Goal: Task Accomplishment & Management: Use online tool/utility

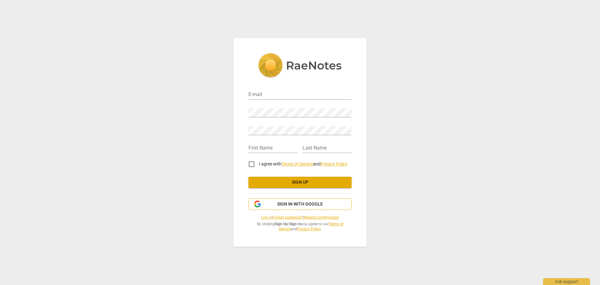
click at [269, 207] on span "Sign in with Google" at bounding box center [300, 204] width 92 height 6
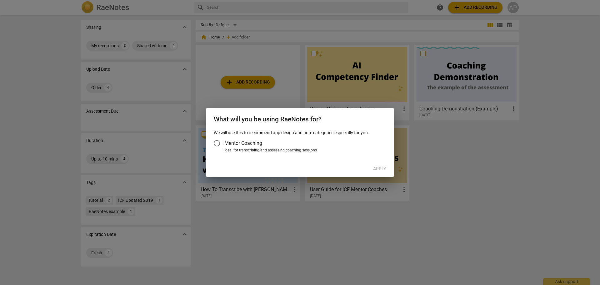
click at [253, 149] on div "Ideal for transcribing and assessing coaching sessions" at bounding box center [304, 150] width 160 height 6
click at [0, 0] on input "Ideal for transcribing and assessing coaching sessions" at bounding box center [0, 0] width 0 height 0
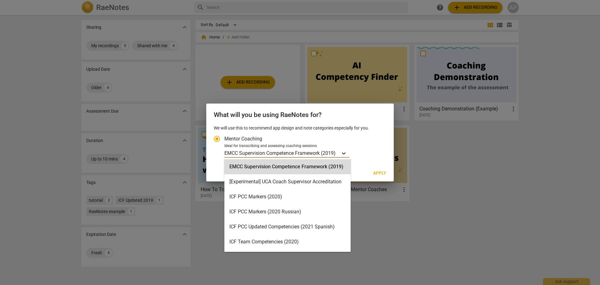
click at [341, 155] on div "Account type" at bounding box center [343, 152] width 11 height 9
click at [0, 0] on input "Ideal for transcribing and assessing coaching sessions 15 results available. Us…" at bounding box center [0, 0] width 0 height 0
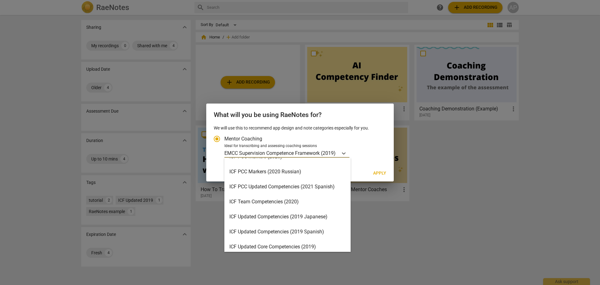
scroll to position [9, 0]
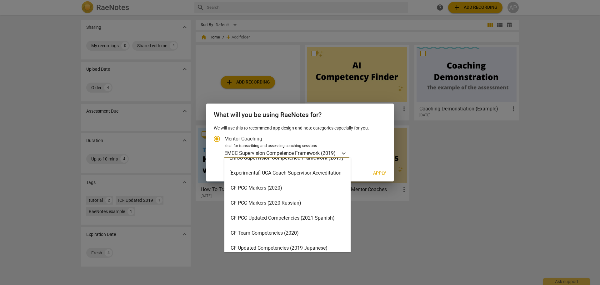
click at [296, 236] on div "ICF Team Competencies (2020)" at bounding box center [287, 232] width 126 height 15
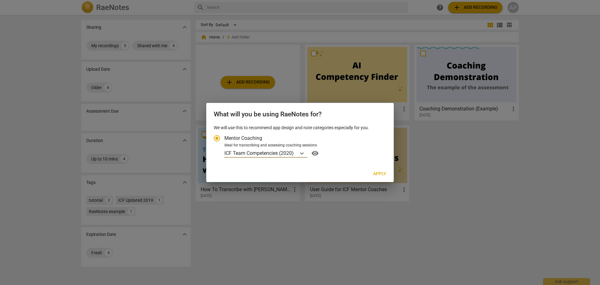
click at [292, 153] on p "ICF Team Competencies (2020)" at bounding box center [258, 152] width 69 height 7
click at [0, 0] on input "Ideal for transcribing and assessing coaching sessions option ICF Team Competen…" at bounding box center [0, 0] width 0 height 0
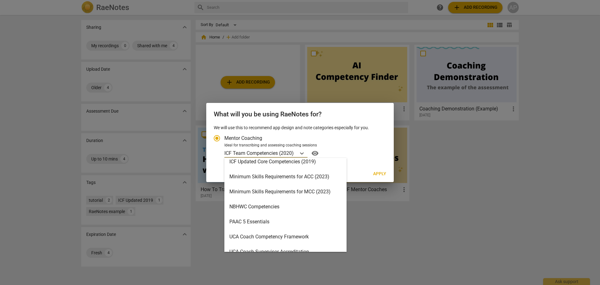
scroll to position [62, 0]
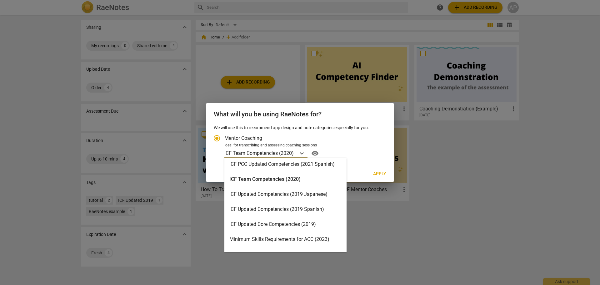
click at [316, 227] on div "ICF Updated Core Competencies (2019)" at bounding box center [285, 224] width 122 height 15
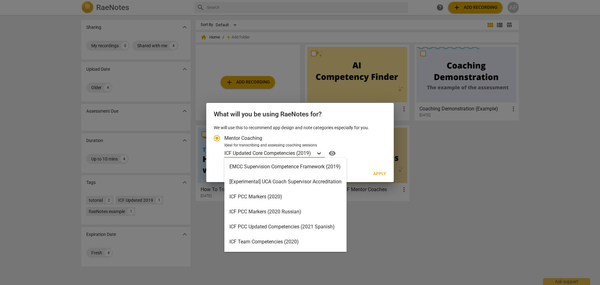
click at [318, 156] on icon "Account type" at bounding box center [319, 153] width 6 height 6
click at [0, 0] on input "Ideal for transcribing and assessing coaching sessions option ICF Updated Core …" at bounding box center [0, 0] width 0 height 0
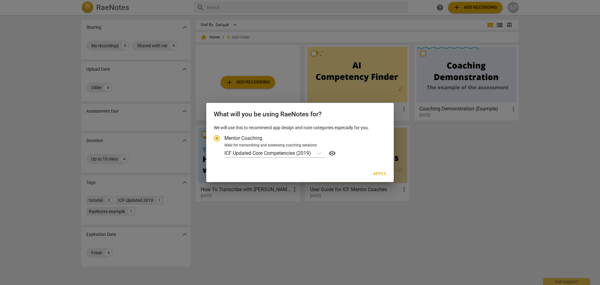
drag, startPoint x: 377, startPoint y: 123, endPoint x: 378, endPoint y: 132, distance: 9.1
click at [377, 123] on div "What will you be using RaeNotes for?" at bounding box center [299, 114] width 187 height 22
click at [377, 169] on button "Apply" at bounding box center [379, 173] width 23 height 11
radio input "false"
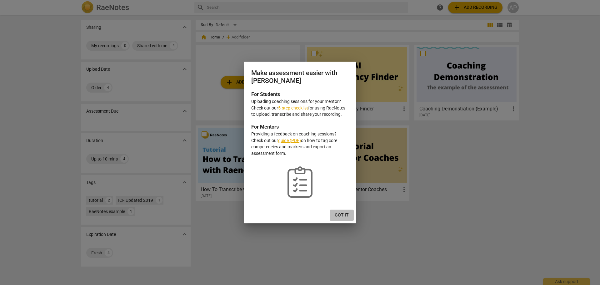
click at [343, 217] on span "Got it" at bounding box center [342, 215] width 14 height 6
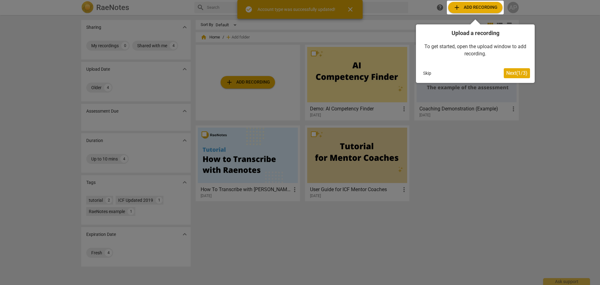
click at [486, 9] on div at bounding box center [475, 8] width 57 height 14
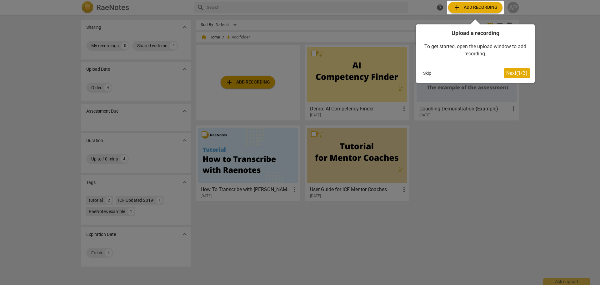
click at [513, 78] on button "Next ( 1 / 3 )" at bounding box center [517, 73] width 26 height 10
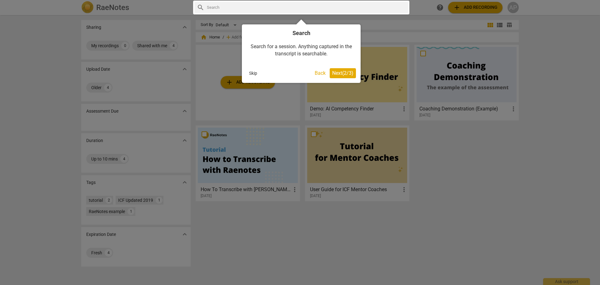
click at [332, 75] on span "Next ( 2 / 3 )" at bounding box center [342, 73] width 21 height 6
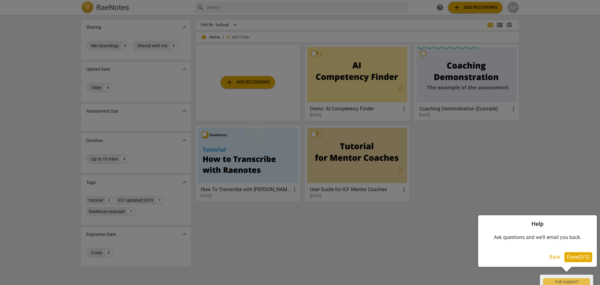
click at [581, 260] on button "Done ( 3 / 3 )" at bounding box center [578, 257] width 28 height 10
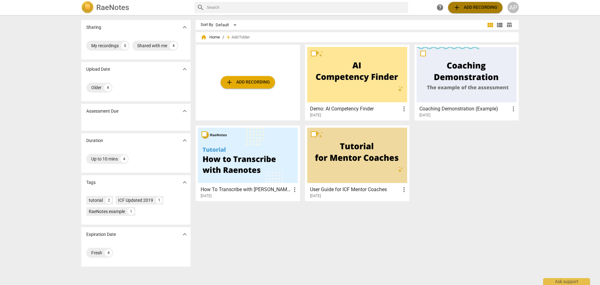
click at [484, 6] on span "add Add recording" at bounding box center [475, 7] width 44 height 7
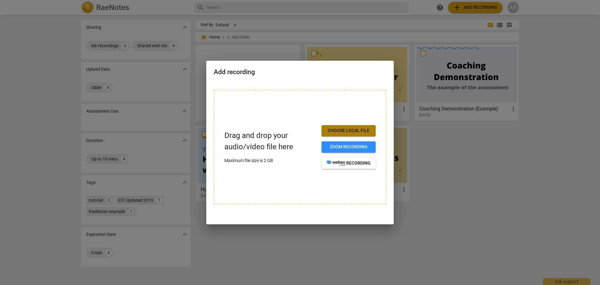
click at [331, 131] on span "Choose local file" at bounding box center [348, 130] width 44 height 6
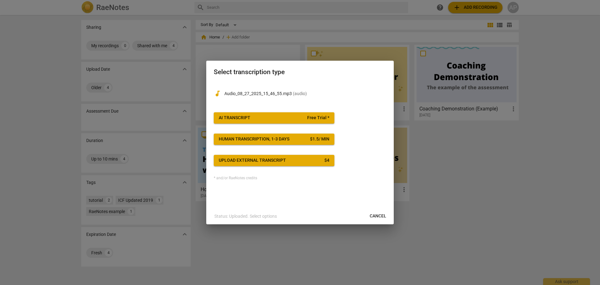
click at [252, 114] on button "AI Transcript Free Trial *" at bounding box center [274, 117] width 121 height 11
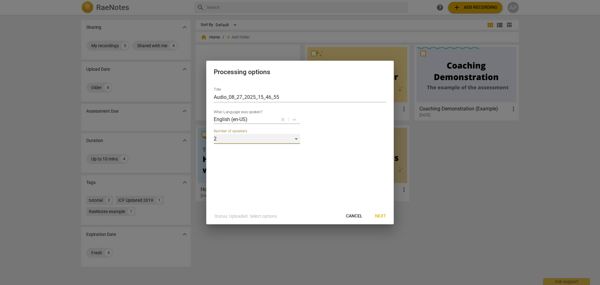
click at [244, 141] on div "2" at bounding box center [257, 139] width 86 height 10
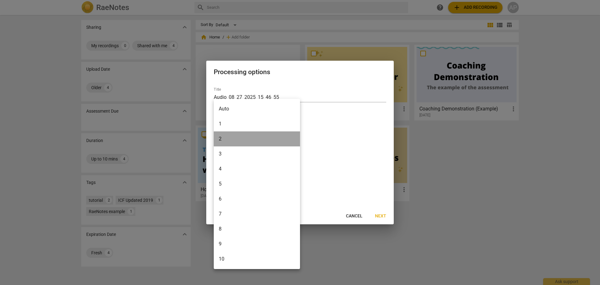
click at [244, 141] on li "2" at bounding box center [257, 138] width 86 height 15
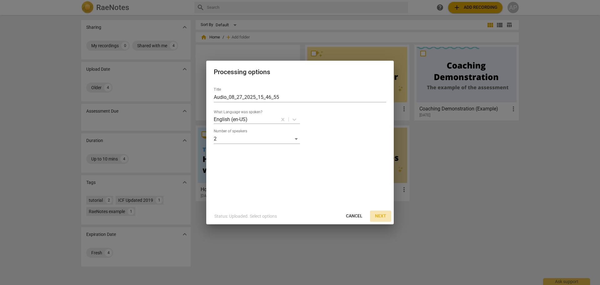
click at [380, 215] on span "Next" at bounding box center [380, 216] width 11 height 6
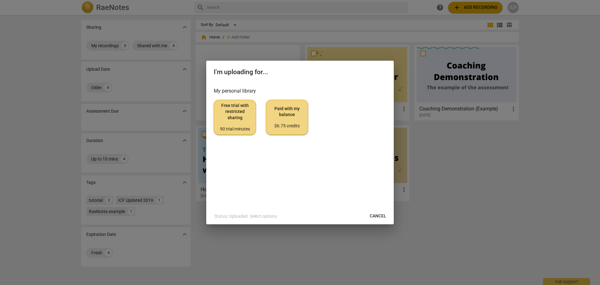
drag, startPoint x: 226, startPoint y: 108, endPoint x: 233, endPoint y: 172, distance: 64.1
click at [233, 172] on div "My personal library Free trial with restricted sharing 90 trial minutes Paid wi…" at bounding box center [299, 145] width 187 height 126
click at [230, 127] on div "90 trial minutes" at bounding box center [235, 129] width 32 height 6
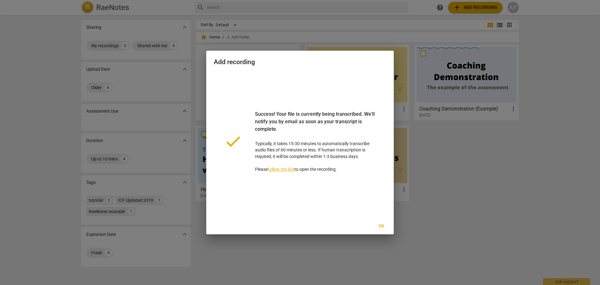
click at [380, 225] on span "Ok" at bounding box center [381, 226] width 10 height 6
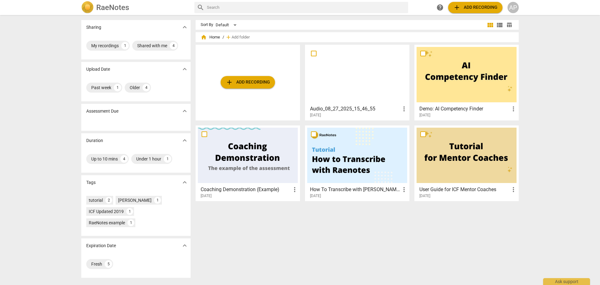
click at [349, 100] on div at bounding box center [357, 74] width 100 height 55
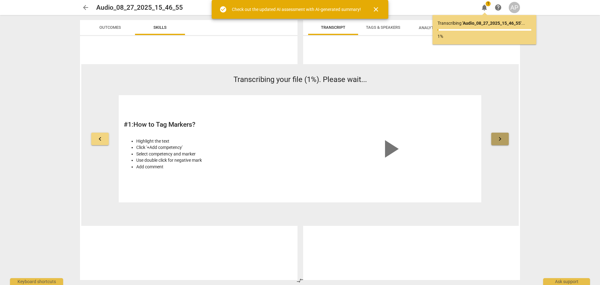
click at [505, 137] on button "keyboard_arrow_right" at bounding box center [499, 138] width 17 height 12
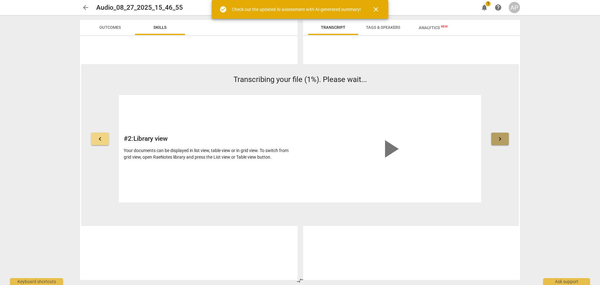
click at [505, 137] on button "keyboard_arrow_right" at bounding box center [499, 138] width 17 height 12
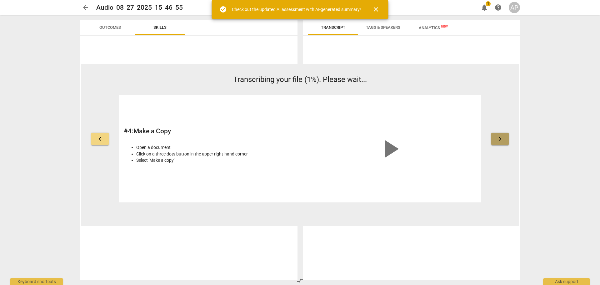
click at [505, 137] on button "keyboard_arrow_right" at bounding box center [499, 138] width 17 height 12
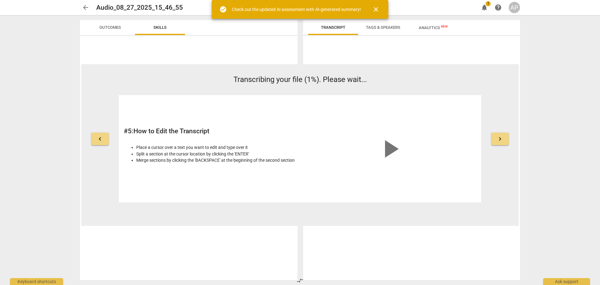
click at [505, 137] on button "keyboard_arrow_right" at bounding box center [499, 138] width 17 height 12
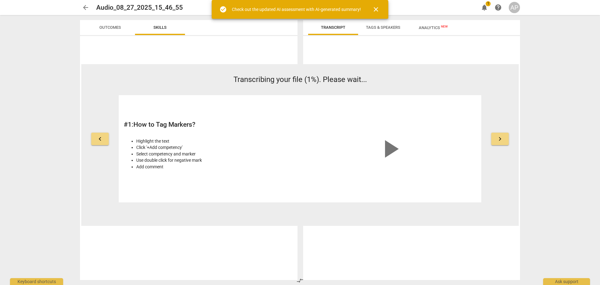
click at [94, 28] on span "Outcomes" at bounding box center [110, 27] width 37 height 8
click at [170, 30] on span "Skills" at bounding box center [160, 27] width 28 height 8
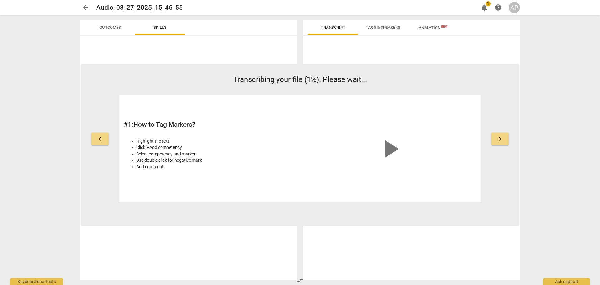
click at [427, 29] on span "Analytics New" at bounding box center [433, 27] width 29 height 5
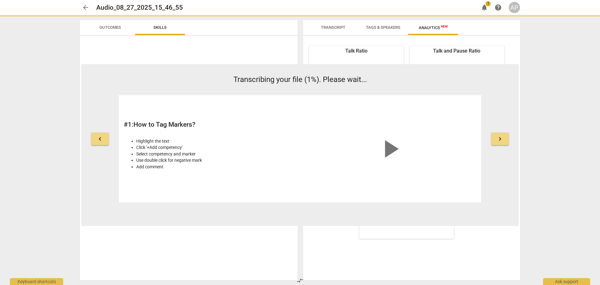
click at [372, 22] on button "Tags & Speakers" at bounding box center [383, 27] width 50 height 15
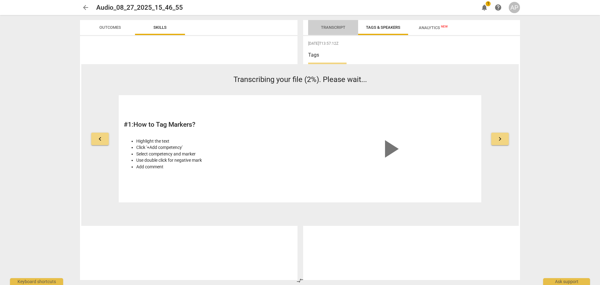
click at [328, 29] on span "Transcript" at bounding box center [333, 27] width 24 height 5
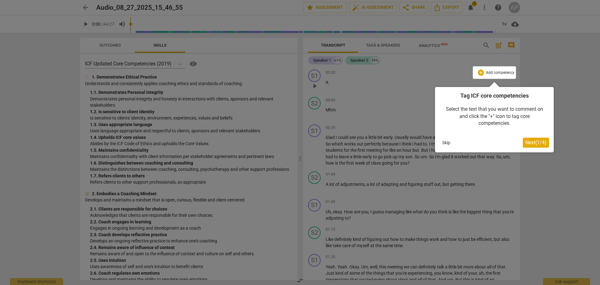
click at [526, 142] on span "Next ( 1 / 4 )" at bounding box center [535, 142] width 21 height 6
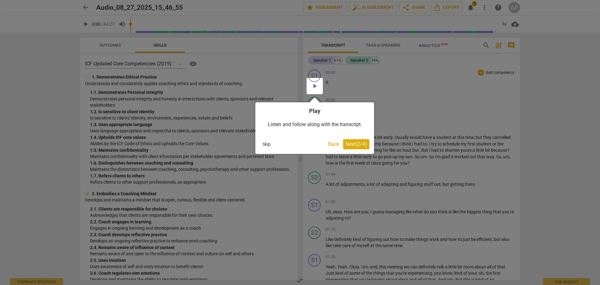
click at [351, 145] on span "Next ( 2 / 4 )" at bounding box center [356, 144] width 21 height 6
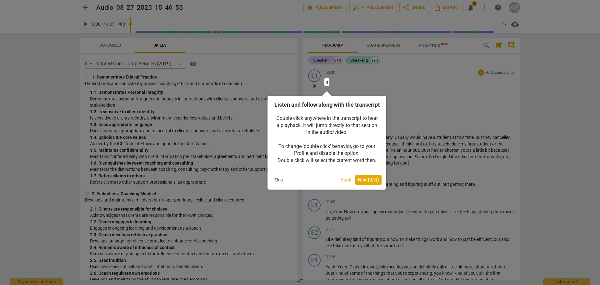
click at [366, 182] on span "Next ( 3 / 4 )" at bounding box center [368, 180] width 21 height 6
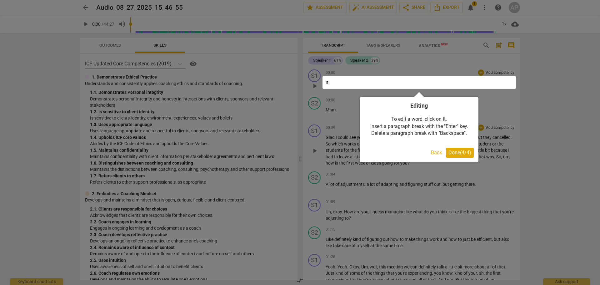
click at [469, 154] on span "Done ( 4 / 4 )" at bounding box center [459, 152] width 23 height 6
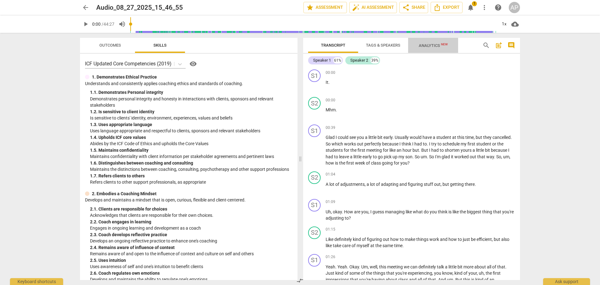
click at [429, 43] on span "Analytics New" at bounding box center [433, 45] width 29 height 5
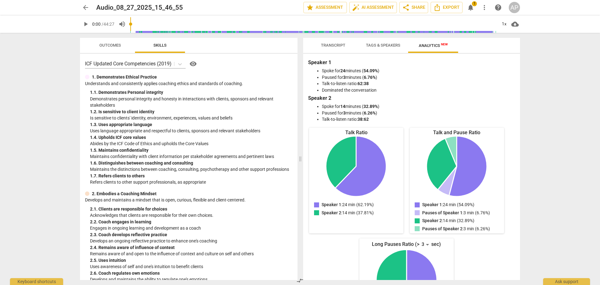
scroll to position [57, 0]
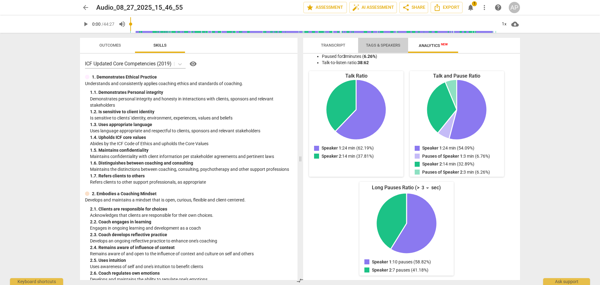
click at [379, 51] on button "Tags & Speakers" at bounding box center [383, 45] width 50 height 15
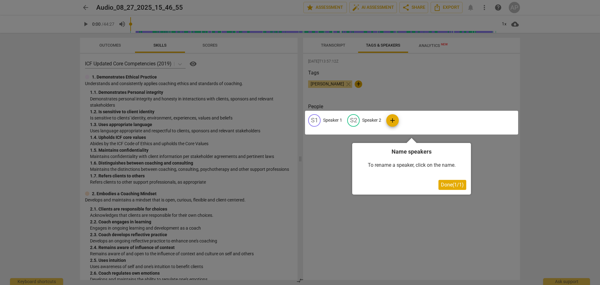
click at [454, 185] on span "Done ( 1 / 1 )" at bounding box center [452, 185] width 23 height 6
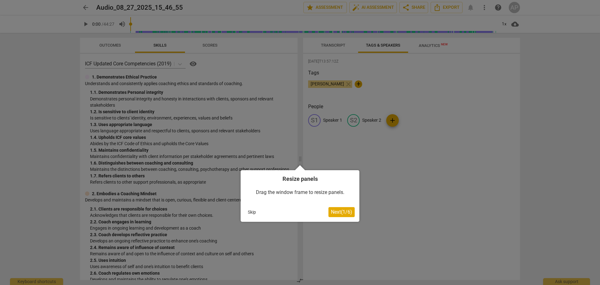
click at [338, 40] on div at bounding box center [300, 142] width 600 height 285
click at [336, 213] on span "Next ( 1 / 6 )" at bounding box center [341, 212] width 21 height 6
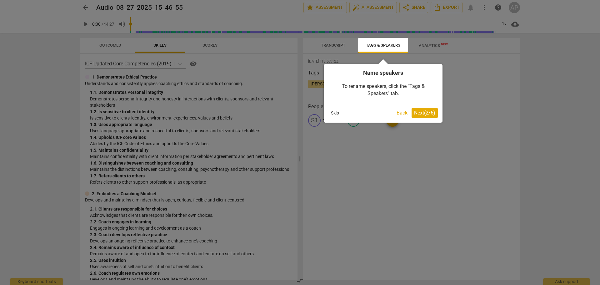
click at [429, 112] on span "Next ( 2 / 6 )" at bounding box center [424, 113] width 21 height 6
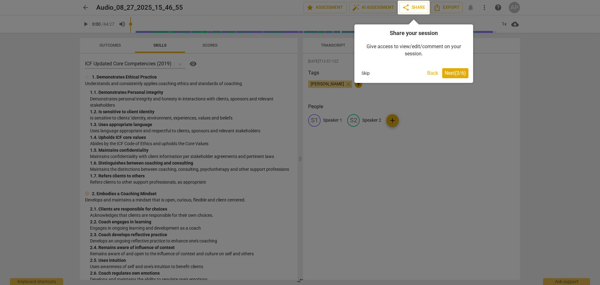
click at [459, 74] on span "Next ( 3 / 6 )" at bounding box center [455, 73] width 21 height 6
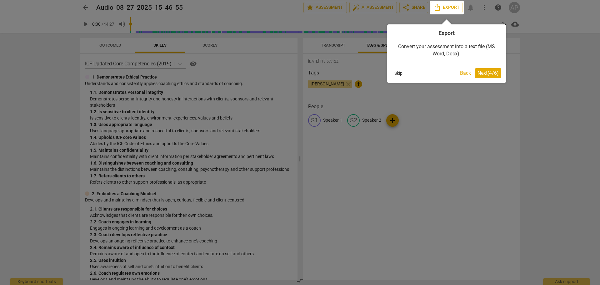
click at [493, 77] on button "Next ( 4 / 6 )" at bounding box center [488, 73] width 26 height 10
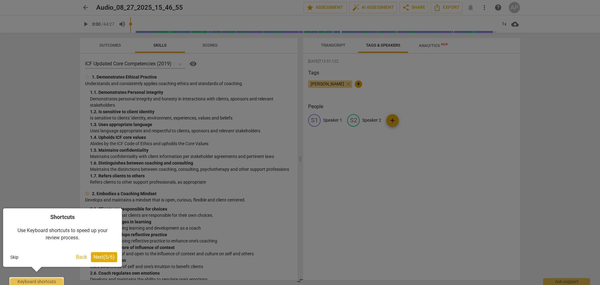
click at [335, 42] on div at bounding box center [300, 142] width 600 height 285
click at [104, 256] on span "Next ( 5 / 6 )" at bounding box center [103, 257] width 21 height 6
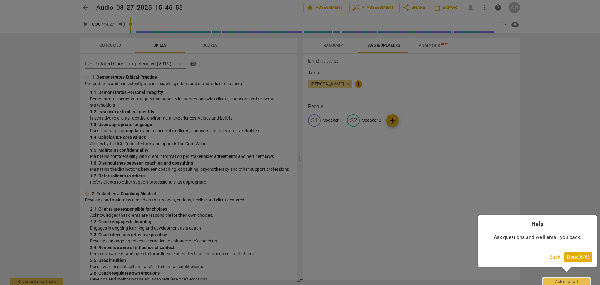
click at [571, 254] on span "Done ( 6 / 6 )" at bounding box center [578, 257] width 23 height 6
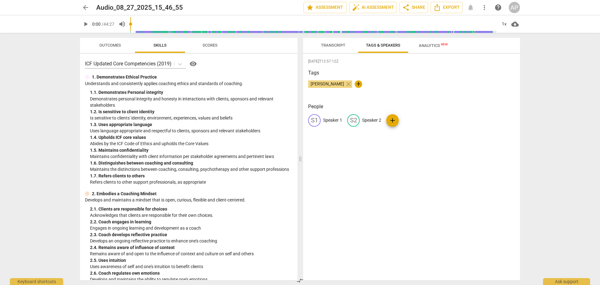
click at [316, 44] on span "Transcript" at bounding box center [332, 45] width 39 height 8
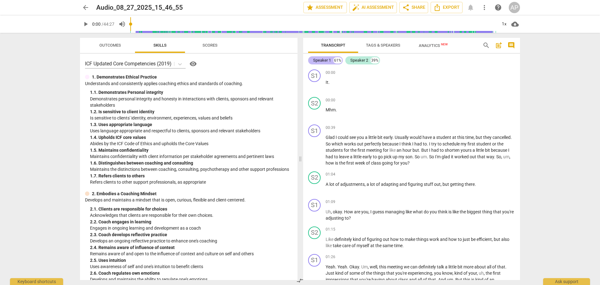
click at [323, 58] on div "Speaker 1" at bounding box center [322, 60] width 18 height 6
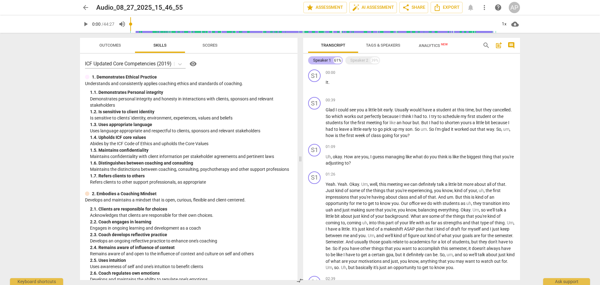
click at [329, 59] on div "Speaker 1" at bounding box center [322, 60] width 18 height 6
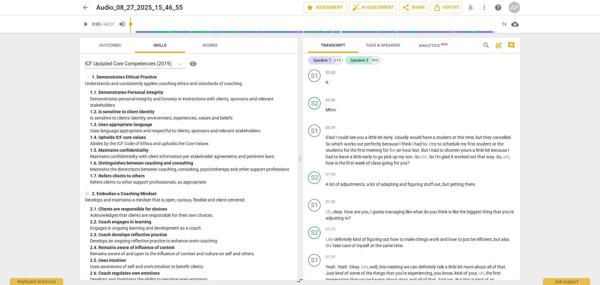
click at [371, 46] on span "Tags & Speakers" at bounding box center [383, 45] width 34 height 5
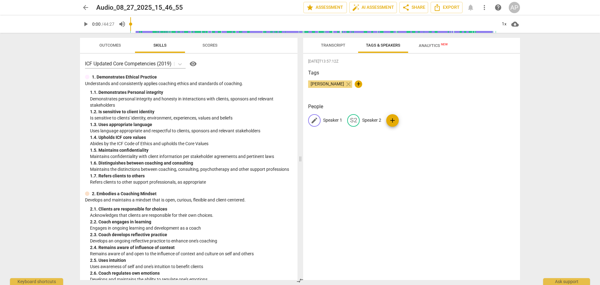
click at [319, 117] on div "edit" at bounding box center [314, 120] width 12 height 12
type input "[PERSON_NAME]"
click at [405, 118] on p "Speaker 2" at bounding box center [412, 120] width 19 height 7
type input "Student"
click at [443, 194] on div "[DATE]T13:57:12Z Tags [PERSON_NAME] close + People AP [PERSON_NAME] edit Studen…" at bounding box center [411, 167] width 217 height 226
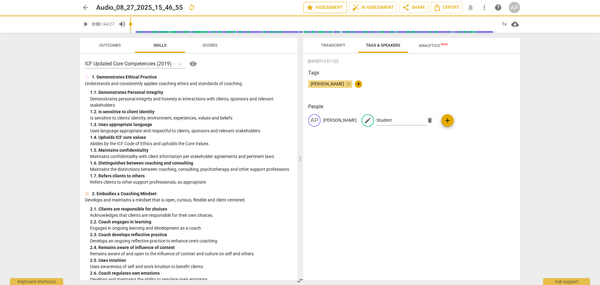
click at [330, 7] on span "star Assessment" at bounding box center [325, 7] width 38 height 7
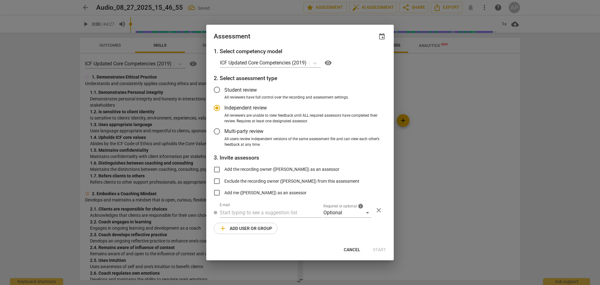
radio input "false"
click at [386, 247] on div "Cancel Start" at bounding box center [299, 249] width 185 height 11
click at [231, 127] on span "Multi-party review" at bounding box center [243, 130] width 39 height 7
click at [224, 127] on input "Multi-party review" at bounding box center [216, 131] width 15 height 15
radio input "false"
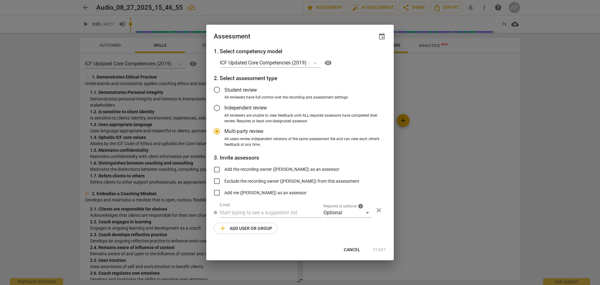
click at [248, 116] on span "All reviewers are unable to view feedback until ALL required assessors have com…" at bounding box center [302, 118] width 157 height 11
click at [0, 0] on input "All reviewers are unable to view feedback until ALL required assessors have com…" at bounding box center [0, 0] width 0 height 0
radio input "false"
click at [258, 212] on input "text" at bounding box center [271, 212] width 102 height 10
type input "[EMAIL_ADDRESS][DOMAIN_NAME]"
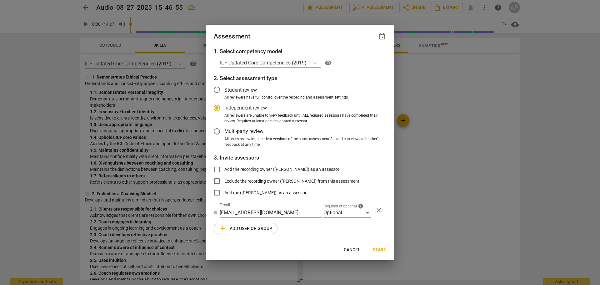
click at [376, 231] on div "1. Select competency model ICF Updated Core Competencies (2019) visibility 2. S…" at bounding box center [299, 144] width 187 height 194
click at [313, 62] on div at bounding box center [314, 62] width 11 height 9
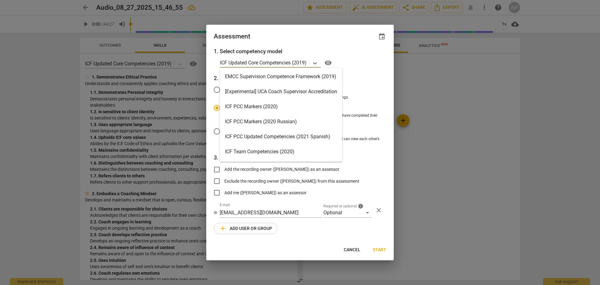
scroll to position [94, 0]
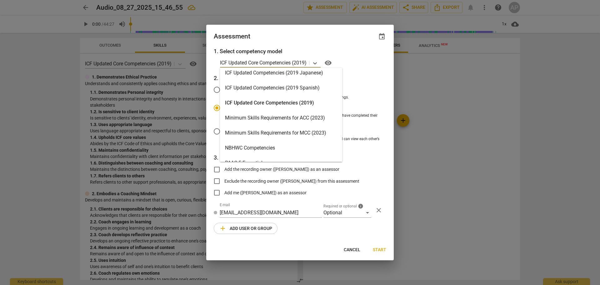
click at [315, 105] on div "ICF Updated Core Competencies (2019)" at bounding box center [281, 102] width 122 height 15
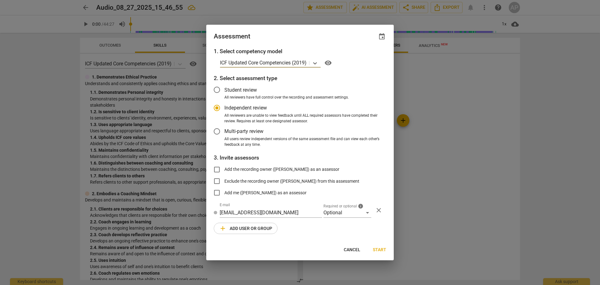
radio input "false"
click at [252, 90] on span "Student review" at bounding box center [240, 89] width 32 height 7
click at [224, 90] on input "Student review" at bounding box center [216, 89] width 15 height 15
radio input "false"
click at [282, 172] on label "Add the recording owner ([PERSON_NAME]) as an assessor" at bounding box center [274, 169] width 130 height 15
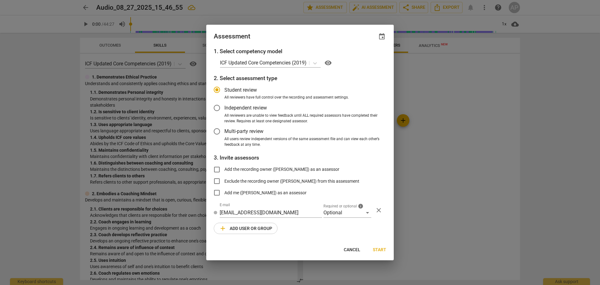
click at [224, 172] on input "Add the recording owner ([PERSON_NAME]) as an assessor" at bounding box center [216, 169] width 15 height 15
checkbox input "true"
radio input "false"
click at [277, 118] on span "All reviewers are unable to view feedback until ALL required assessors have com…" at bounding box center [302, 118] width 157 height 11
click at [0, 0] on input "All reviewers are unable to view feedback until ALL required assessors have com…" at bounding box center [0, 0] width 0 height 0
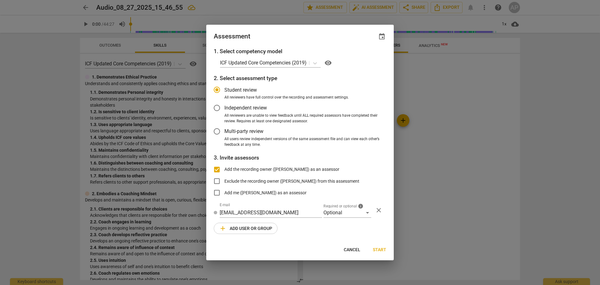
radio input "false"
click at [277, 190] on span "Add me ([PERSON_NAME]) as an assessor" at bounding box center [265, 192] width 82 height 7
click at [224, 190] on input "Add me ([PERSON_NAME]) as an assessor" at bounding box center [216, 192] width 15 height 15
checkbox input "true"
radio input "false"
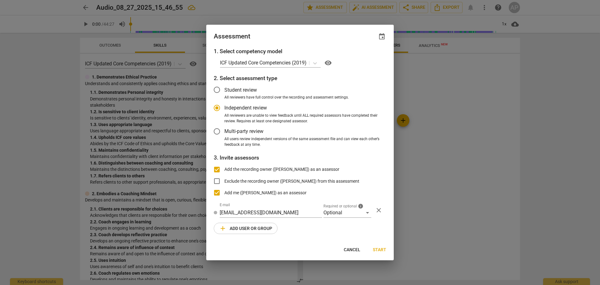
click at [287, 193] on span "Add me ([PERSON_NAME]) as an assessor" at bounding box center [265, 192] width 82 height 7
click at [224, 193] on input "Add me ([PERSON_NAME]) as an assessor" at bounding box center [216, 192] width 15 height 15
checkbox input "false"
click at [379, 210] on span "close" at bounding box center [378, 209] width 7 height 7
radio input "false"
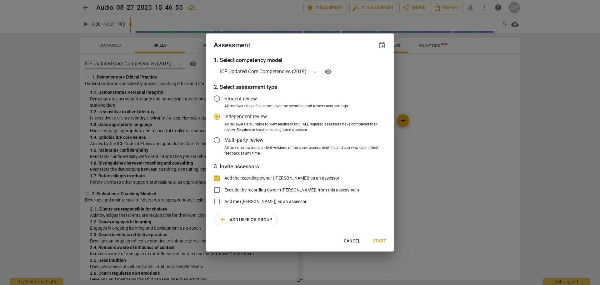
click at [380, 240] on span "Start" at bounding box center [379, 241] width 13 height 6
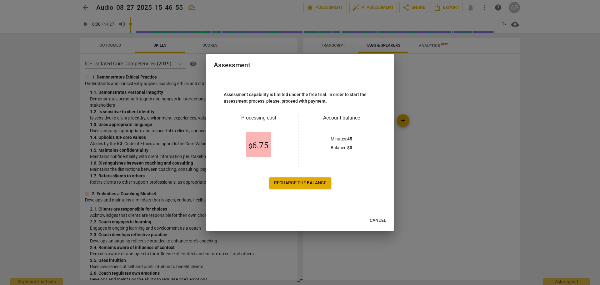
drag, startPoint x: 377, startPoint y: 223, endPoint x: 377, endPoint y: 231, distance: 8.4
click at [377, 223] on span "Cancel" at bounding box center [378, 220] width 17 height 6
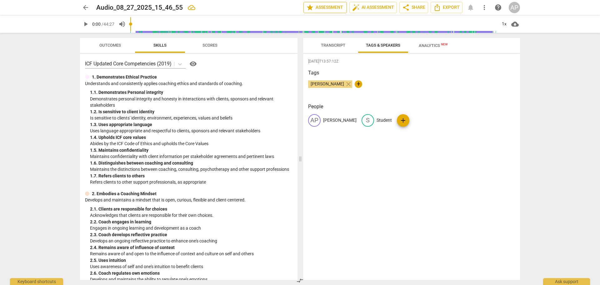
click at [312, 6] on span "star Assessment" at bounding box center [325, 7] width 38 height 7
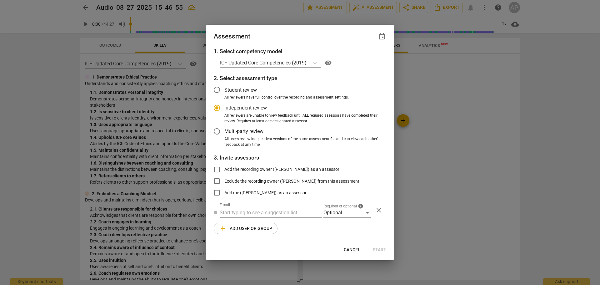
radio input "false"
click at [275, 195] on span "Add me ([PERSON_NAME]) as an assessor" at bounding box center [265, 192] width 82 height 7
click at [224, 195] on input "Add me ([PERSON_NAME]) as an assessor" at bounding box center [216, 192] width 15 height 15
checkbox input "true"
radio input "false"
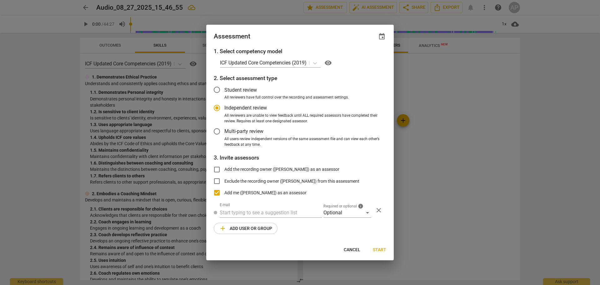
click at [381, 248] on span "Start" at bounding box center [379, 250] width 13 height 6
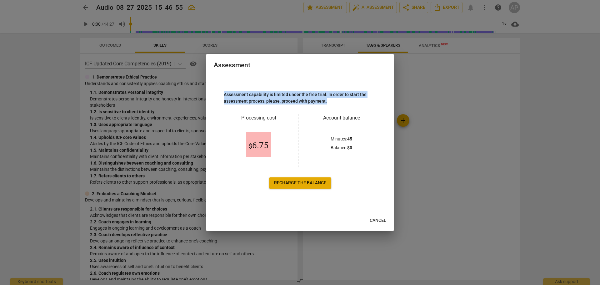
drag, startPoint x: 336, startPoint y: 106, endPoint x: 213, endPoint y: 87, distance: 124.9
click at [212, 87] on div "Assessment capability is limited under the free trial. In order to start the as…" at bounding box center [299, 143] width 187 height 137
copy p "Assessment capability is limited under the free trial. In order to start the as…"
click at [378, 219] on span "Cancel" at bounding box center [378, 220] width 17 height 6
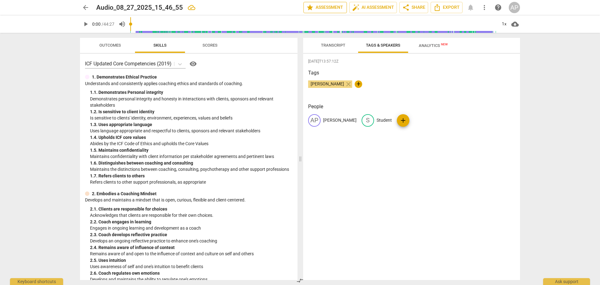
click at [327, 10] on span "star Assessment" at bounding box center [325, 7] width 38 height 7
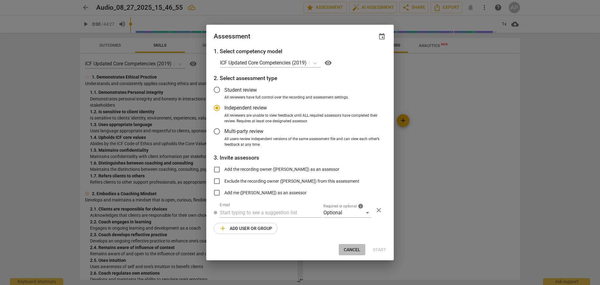
click at [351, 251] on span "Cancel" at bounding box center [352, 250] width 17 height 6
radio input "false"
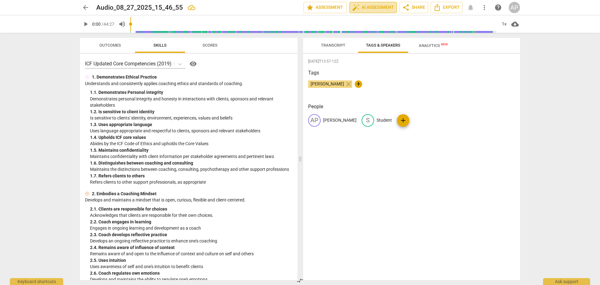
click at [377, 12] on button "auto_fix_high AI Assessment" at bounding box center [372, 7] width 47 height 11
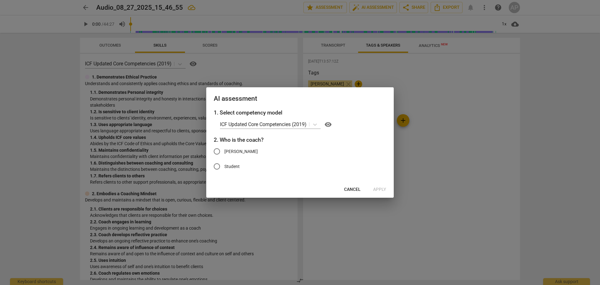
click at [237, 151] on span "[PERSON_NAME]" at bounding box center [240, 151] width 33 height 7
click at [224, 151] on input "[PERSON_NAME]" at bounding box center [216, 151] width 15 height 15
radio input "true"
click at [380, 192] on span "Apply" at bounding box center [379, 189] width 13 height 6
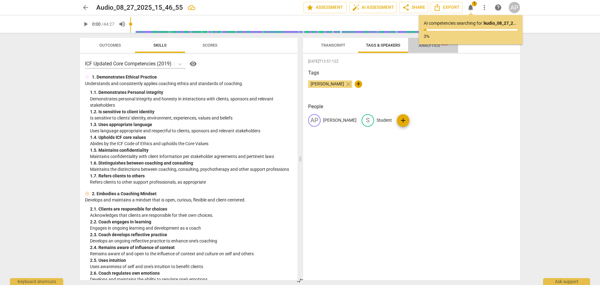
click at [441, 50] on span "Analytics New" at bounding box center [433, 45] width 44 height 9
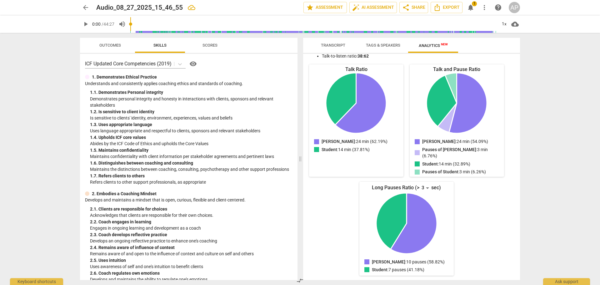
scroll to position [0, 0]
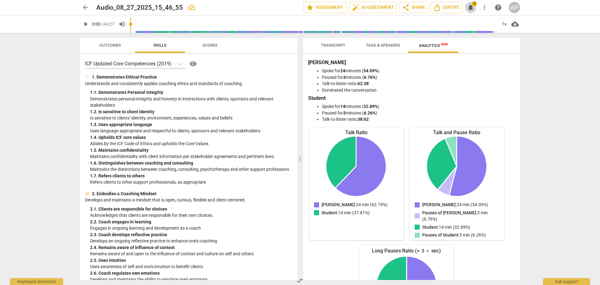
click at [470, 8] on span "notifications" at bounding box center [470, 7] width 7 height 7
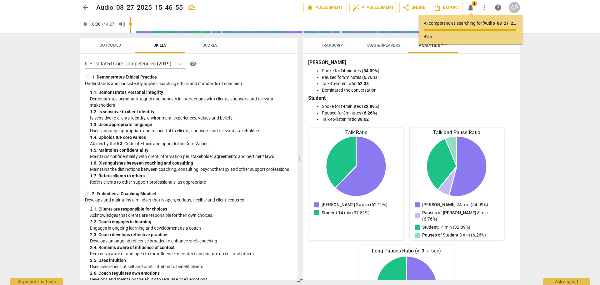
click at [440, 22] on p "AI competencies searching for ' Audio_08_27_2025_15_46_55 ' ..." at bounding box center [471, 23] width 94 height 7
click at [436, 30] on div at bounding box center [470, 30] width 93 height 2
click at [434, 34] on p "99%" at bounding box center [471, 36] width 94 height 7
click at [466, 35] on p "99%" at bounding box center [471, 36] width 94 height 7
click at [474, 6] on span "1" at bounding box center [474, 3] width 5 height 5
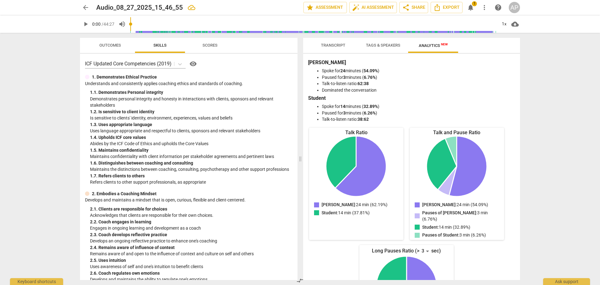
click at [472, 8] on span "notifications" at bounding box center [470, 7] width 7 height 7
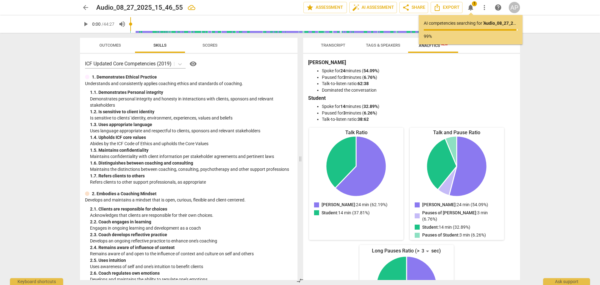
click at [473, 9] on span "notifications" at bounding box center [470, 7] width 7 height 7
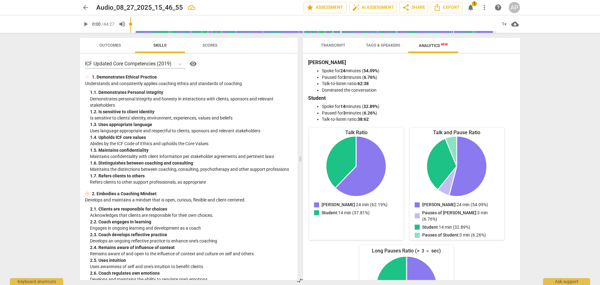
click at [86, 5] on span "arrow_back" at bounding box center [85, 7] width 7 height 7
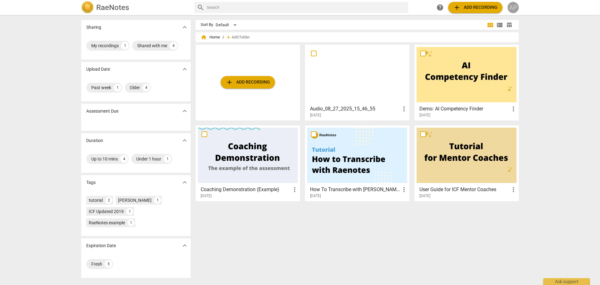
click at [516, 8] on div "AP" at bounding box center [512, 7] width 11 height 11
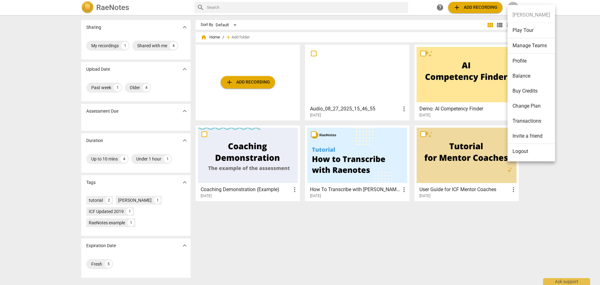
click at [104, 46] on div at bounding box center [300, 142] width 600 height 285
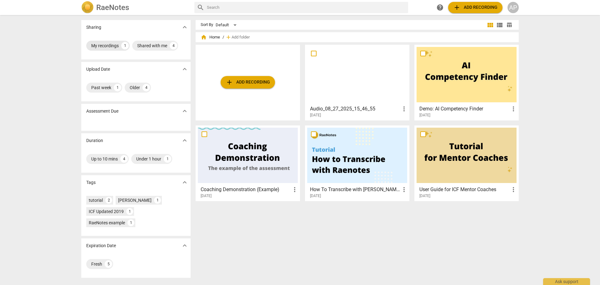
click at [110, 41] on div "My recordings 1" at bounding box center [107, 46] width 43 height 10
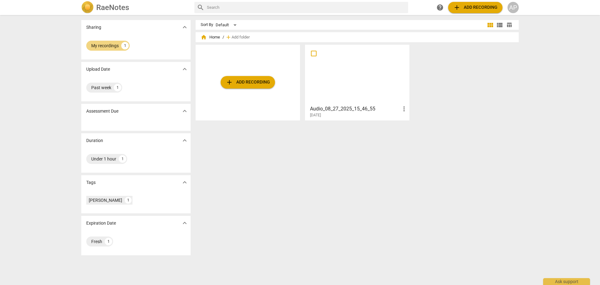
click at [362, 82] on div at bounding box center [357, 74] width 100 height 55
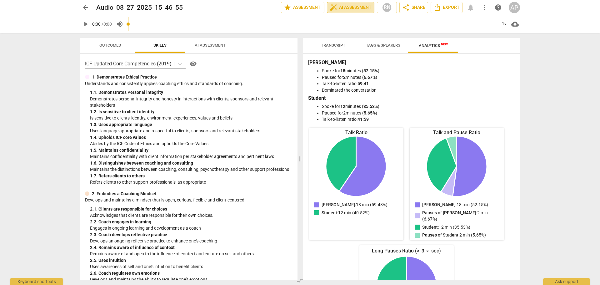
click at [340, 12] on button "auto_fix_high AI Assessment" at bounding box center [350, 7] width 47 height 11
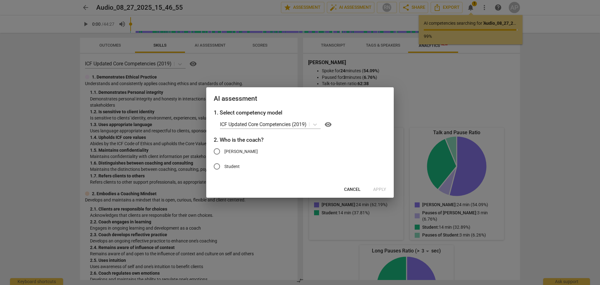
click at [249, 151] on span "[PERSON_NAME]" at bounding box center [240, 151] width 33 height 7
click at [224, 151] on input "[PERSON_NAME]" at bounding box center [216, 151] width 15 height 15
radio input "true"
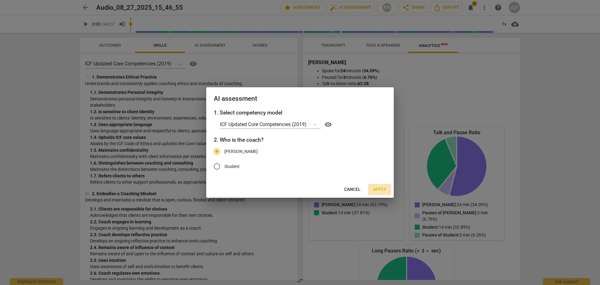
click at [376, 189] on span "Apply" at bounding box center [379, 189] width 13 height 6
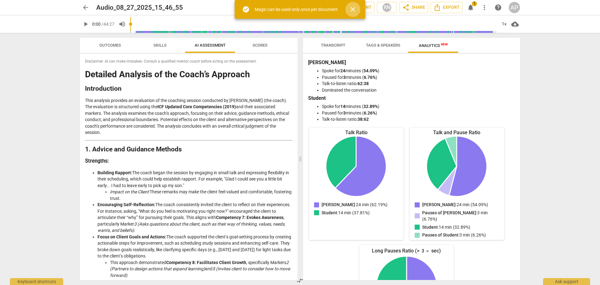
click at [356, 9] on span "close" at bounding box center [352, 9] width 7 height 7
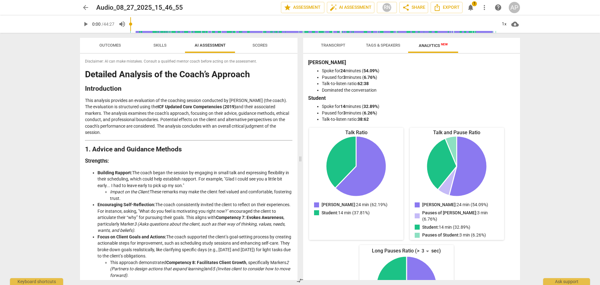
click at [472, 1] on div "arrow_back Audio_08_27_2025_15_46_55 edit star Assessment auto_fix_high AI Asse…" at bounding box center [300, 7] width 590 height 15
click at [472, 3] on span "1" at bounding box center [474, 3] width 5 height 5
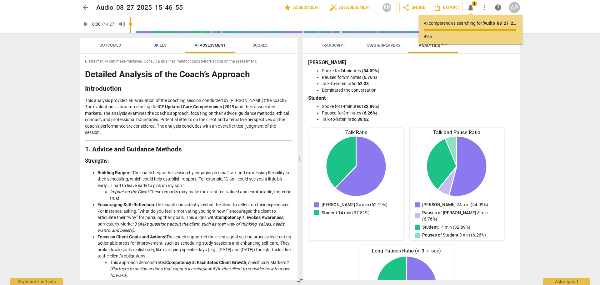
click at [470, 26] on p "AI competencies searching for ' Audio_08_27_2025_15_46_55 ' ..." at bounding box center [471, 23] width 94 height 7
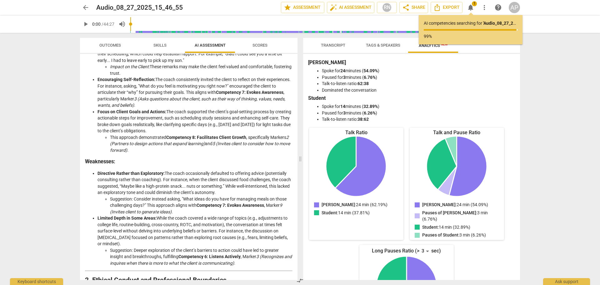
scroll to position [187, 0]
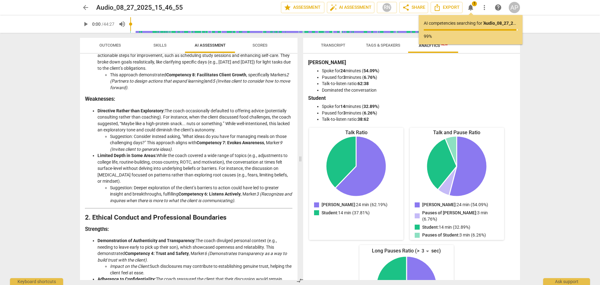
click at [152, 135] on li "Suggestion: Consider instead asking, "What ideas do you have for managing meals…" at bounding box center [201, 142] width 182 height 19
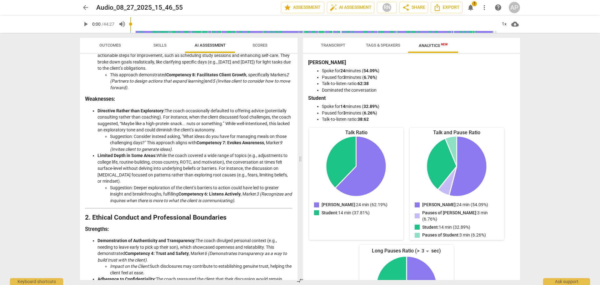
click at [185, 163] on li "Limited Depth in Some Areas: While the coach covered a wide range of topics (e.…" at bounding box center [194, 177] width 195 height 51
click at [202, 151] on li "Suggestion: Consider instead asking, "What ideas do you have for managing meals…" at bounding box center [201, 142] width 182 height 19
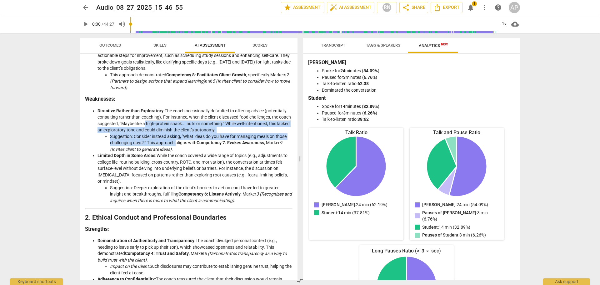
drag, startPoint x: 176, startPoint y: 145, endPoint x: 156, endPoint y: 126, distance: 27.4
click at [156, 126] on li "Directive Rather than Exploratory: The coach occasionally defaulted to offering…" at bounding box center [194, 129] width 195 height 45
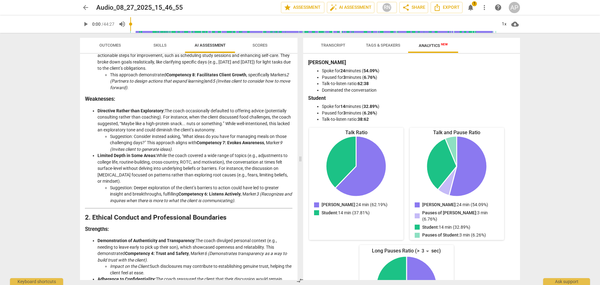
click at [199, 166] on li "Limited Depth in Some Areas: While the coach covered a wide range of topics (e.…" at bounding box center [194, 177] width 195 height 51
drag, startPoint x: 256, startPoint y: 132, endPoint x: 166, endPoint y: 126, distance: 89.9
click at [154, 122] on li "Directive Rather than Exploratory: The coach occasionally defaulted to offering…" at bounding box center [194, 129] width 195 height 45
click at [194, 146] on li "Suggestion: Consider instead asking, "What ideas do you have for managing meals…" at bounding box center [201, 142] width 182 height 19
drag, startPoint x: 230, startPoint y: 133, endPoint x: 73, endPoint y: 108, distance: 159.5
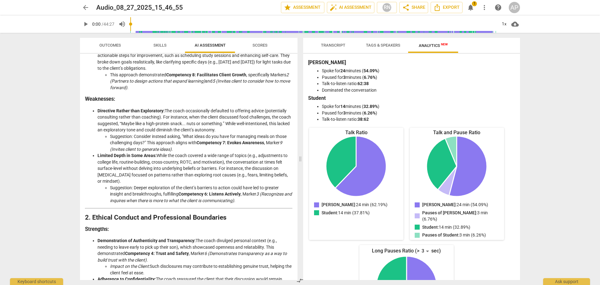
click at [73, 108] on div "arrow_back Audio_08_27_2025_15_46_55 edit star Assessment auto_fix_high AI Asse…" at bounding box center [300, 142] width 600 height 285
click at [193, 161] on li "Limited Depth in Some Areas: While the coach covered a wide range of topics (e.…" at bounding box center [194, 177] width 195 height 51
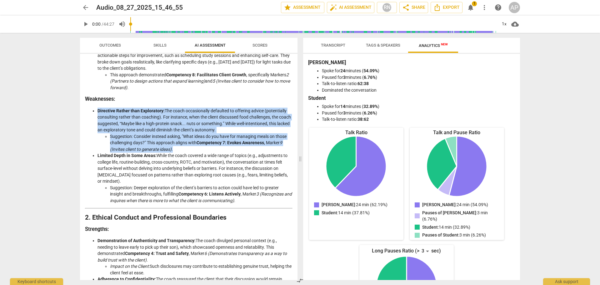
drag, startPoint x: 182, startPoint y: 152, endPoint x: 82, endPoint y: 108, distance: 109.1
click at [82, 108] on div "Disclaimer: AI can make mistakes. Consult a qualified mentor coach before actin…" at bounding box center [188, 167] width 217 height 226
copy li "Directive Rather than Exploratory: The coach occasionally defaulted to offering…"
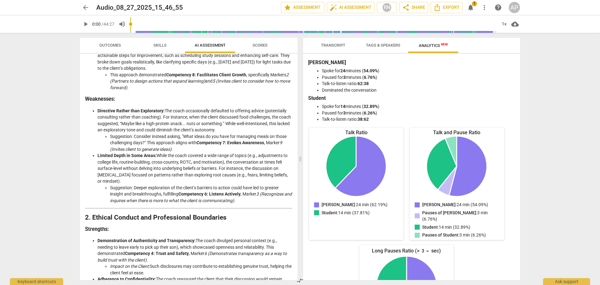
click at [204, 153] on li "Limited Depth in Some Areas: While the coach covered a wide range of topics (e.…" at bounding box center [194, 177] width 195 height 51
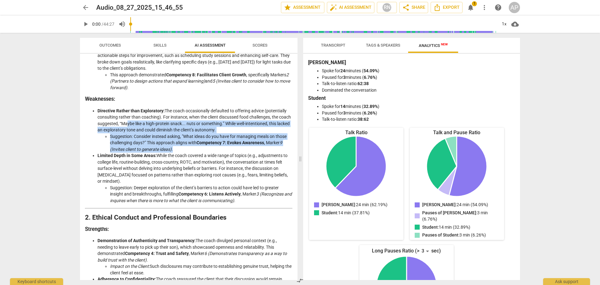
drag, startPoint x: 189, startPoint y: 148, endPoint x: 142, endPoint y: 123, distance: 53.2
click at [139, 122] on li "Directive Rather than Exploratory: The coach occasionally defaulted to offering…" at bounding box center [194, 129] width 195 height 45
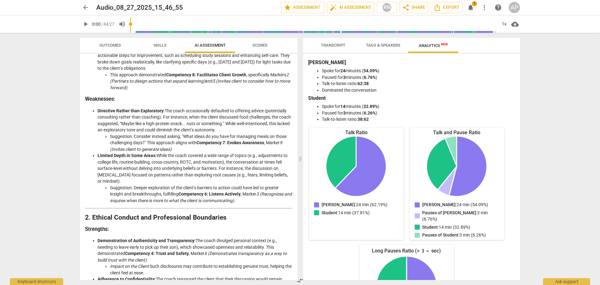
click at [191, 159] on li "Limited Depth in Some Areas: While the coach covered a wide range of topics (e.…" at bounding box center [194, 177] width 195 height 51
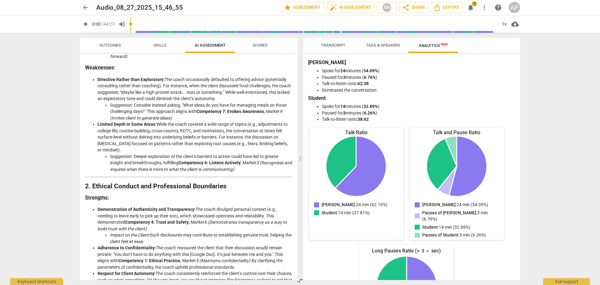
drag, startPoint x: 151, startPoint y: 152, endPoint x: 116, endPoint y: 129, distance: 41.6
click at [116, 129] on li "Limited Depth in Some Areas: While the coach covered a wide range of topics (e.…" at bounding box center [194, 146] width 195 height 51
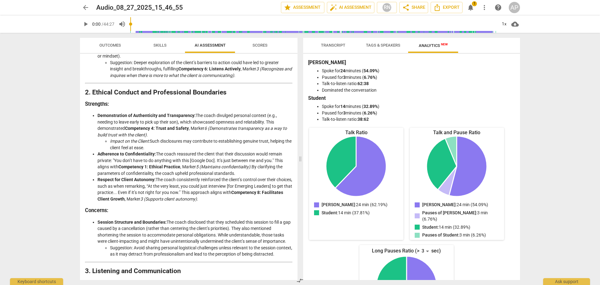
scroll to position [344, 0]
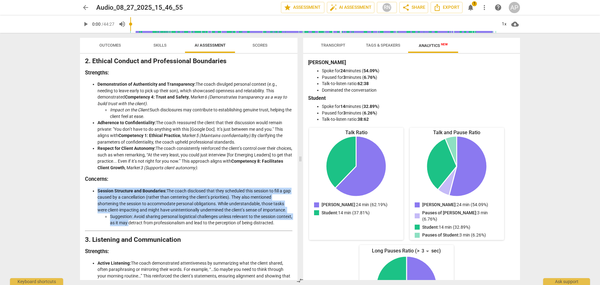
drag, startPoint x: 146, startPoint y: 223, endPoint x: 152, endPoint y: 203, distance: 21.4
click at [120, 179] on div "Detailed Analysis of the Coach’s Approach Introduction This analysis provides a…" at bounding box center [188, 188] width 207 height 924
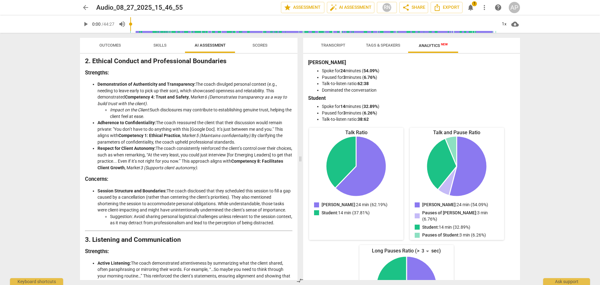
click at [165, 220] on li "Suggestion: Avoid sharing personal logistical challenges unless relevant to the…" at bounding box center [201, 219] width 182 height 13
drag, startPoint x: 153, startPoint y: 235, endPoint x: 107, endPoint y: 173, distance: 77.3
click at [107, 173] on div "Detailed Analysis of the Coach’s Approach Introduction This analysis provides a…" at bounding box center [188, 188] width 207 height 924
click at [142, 213] on li "Session Structure and Boundaries: The coach disclosed that they scheduled this …" at bounding box center [194, 206] width 195 height 38
click at [146, 226] on li "Suggestion: Avoid sharing personal logistical challenges unless relevant to the…" at bounding box center [201, 219] width 182 height 13
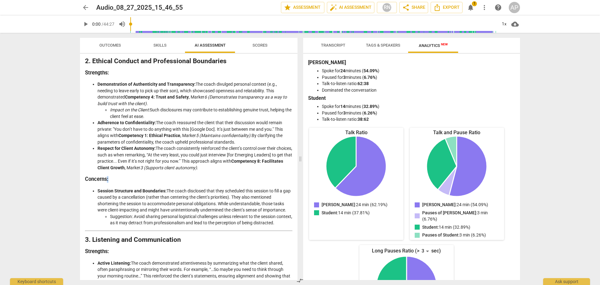
click at [145, 226] on li "Suggestion: Avoid sharing personal logistical challenges unless relevant to the…" at bounding box center [201, 219] width 182 height 13
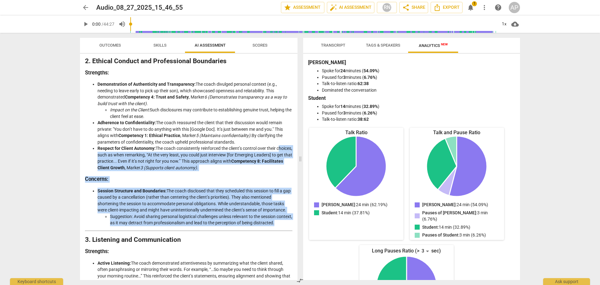
drag, startPoint x: 145, startPoint y: 230, endPoint x: 160, endPoint y: 205, distance: 28.9
click at [91, 157] on div "Detailed Analysis of the Coach’s Approach Introduction This analysis provides a…" at bounding box center [188, 188] width 207 height 924
click at [177, 224] on li "Suggestion: Avoid sharing personal logistical challenges unless relevant to the…" at bounding box center [201, 219] width 182 height 13
click at [176, 225] on li "Suggestion: Avoid sharing personal logistical challenges unless relevant to the…" at bounding box center [201, 219] width 182 height 13
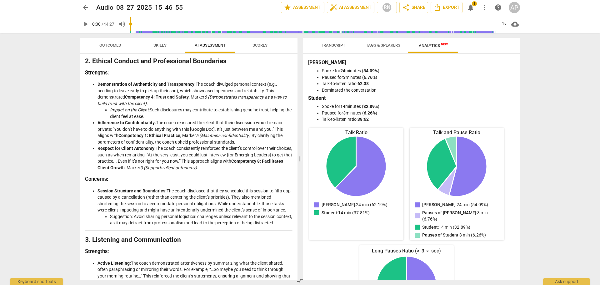
scroll to position [375, 0]
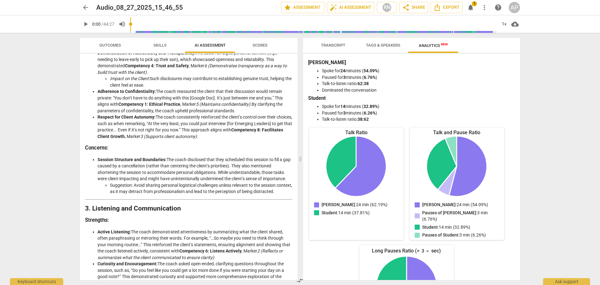
click at [151, 195] on li "Suggestion: Avoid sharing personal logistical challenges unless relevant to the…" at bounding box center [201, 188] width 182 height 13
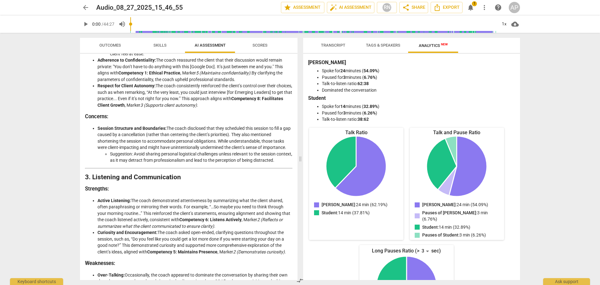
click at [155, 153] on li "Suggestion: Avoid sharing personal logistical challenges unless relevant to the…" at bounding box center [201, 157] width 182 height 13
click at [157, 163] on li "Suggestion: Avoid sharing personal logistical challenges unless relevant to the…" at bounding box center [201, 157] width 182 height 13
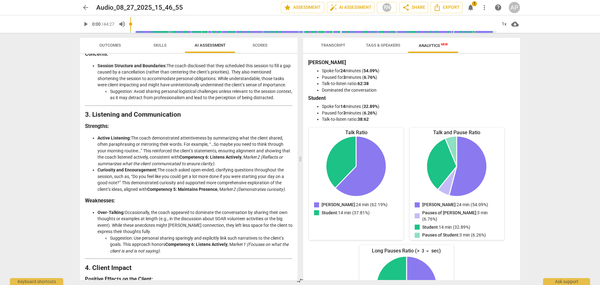
scroll to position [500, 0]
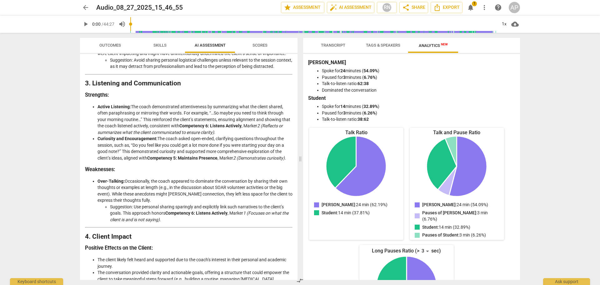
click at [177, 215] on strong "Competency 6: Listens Actively" at bounding box center [196, 212] width 62 height 5
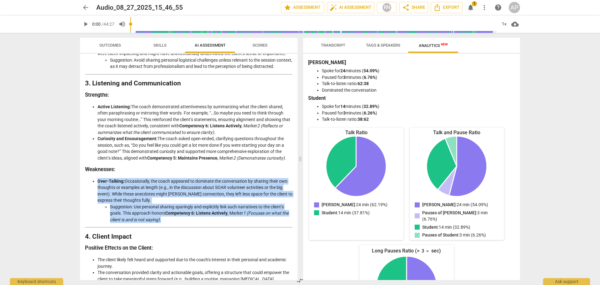
drag, startPoint x: 170, startPoint y: 225, endPoint x: 94, endPoint y: 181, distance: 87.8
click at [94, 181] on div "Detailed Analysis of the Coach’s Approach Introduction This analysis provides a…" at bounding box center [188, 32] width 207 height 924
copy li "Over-Talking: Occasionally, the coach appeared to dominate the conversation by …"
click at [205, 223] on li "Suggestion: Use personal sharing sparingly and explicitly link such narratives …" at bounding box center [201, 212] width 182 height 19
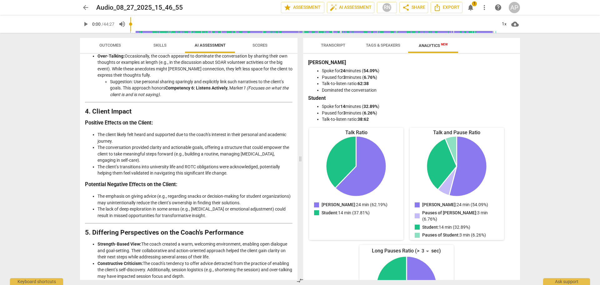
scroll to position [656, 0]
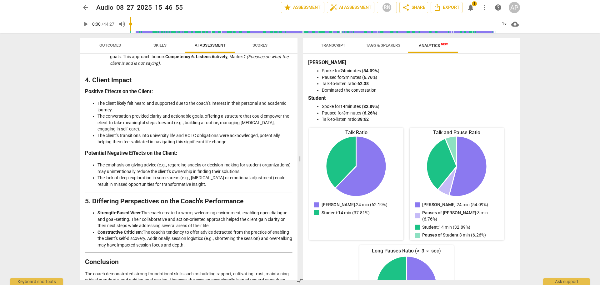
drag, startPoint x: 157, startPoint y: 161, endPoint x: 91, endPoint y: 172, distance: 67.2
click at [91, 172] on ul "The emphasis on giving advice (e.g., regarding snacks or decision-making for st…" at bounding box center [188, 175] width 207 height 26
copy ul "The emphasis on giving advice (e.g., regarding snacks or decision-making for st…"
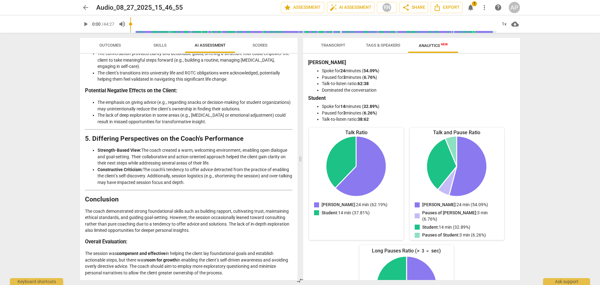
click at [216, 173] on li "Constructive Criticism: The coach’s tendency to offer advice detracted from the…" at bounding box center [194, 175] width 195 height 19
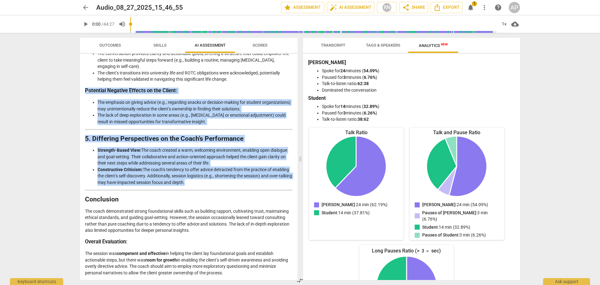
drag, startPoint x: 208, startPoint y: 188, endPoint x: 78, endPoint y: 97, distance: 158.6
click at [78, 97] on div "Outcomes Skills AI Assessment Scores Disclaimer: AI can make mistakes. Consult …" at bounding box center [187, 159] width 225 height 252
copy div "Potential Negative Effects on the Client: The emphasis on giving advice (e.g., …"
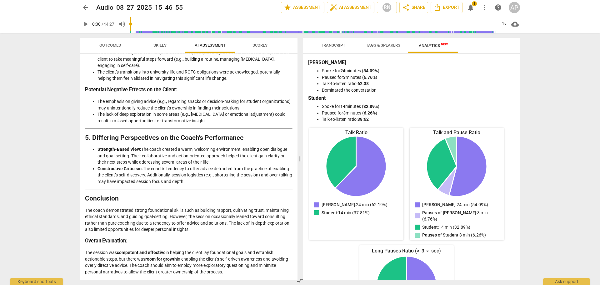
click at [145, 218] on p "The coach demonstrated strong foundational skills such as building rapport, cul…" at bounding box center [188, 220] width 207 height 26
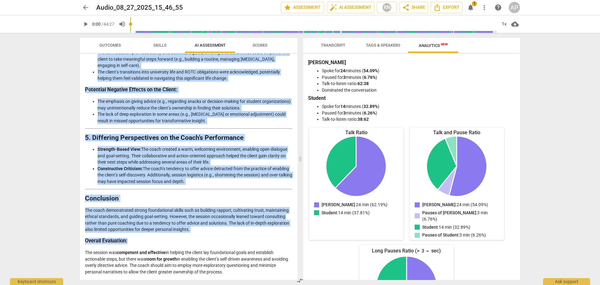
drag, startPoint x: 193, startPoint y: 234, endPoint x: 47, endPoint y: 195, distance: 151.4
click at [47, 195] on div "arrow_back Audio_08_27_2025_15_46_55 edit star Assessment auto_fix_high AI Asse…" at bounding box center [300, 142] width 600 height 285
click at [137, 232] on p "The coach demonstrated strong foundational skills such as building rapport, cul…" at bounding box center [188, 220] width 207 height 26
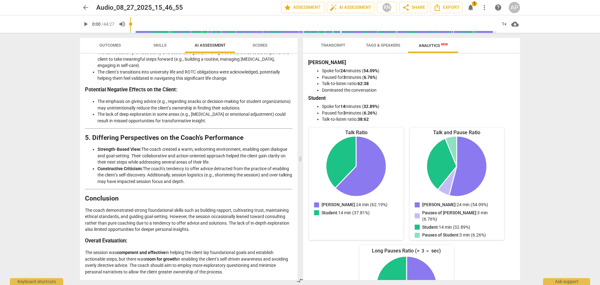
click at [252, 265] on p "The session was competent and effective in helping the client lay foundational …" at bounding box center [188, 262] width 207 height 26
drag, startPoint x: 253, startPoint y: 274, endPoint x: 84, endPoint y: 200, distance: 184.8
click at [84, 200] on div "Disclaimer: AI can make mistakes. Consult a qualified mentor coach before actin…" at bounding box center [188, 167] width 217 height 226
copy div "Conclusion The coach demonstrated strong foundational skills such as building r…"
click at [229, 250] on p "The session was competent and effective in helping the client lay foundational …" at bounding box center [188, 262] width 207 height 26
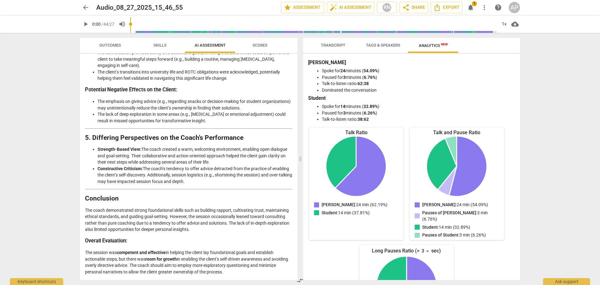
drag, startPoint x: 184, startPoint y: 184, endPoint x: 163, endPoint y: 109, distance: 77.9
click at [163, 109] on li "The emphasis on giving advice (e.g., regarding snacks or decision-making for st…" at bounding box center [194, 104] width 195 height 13
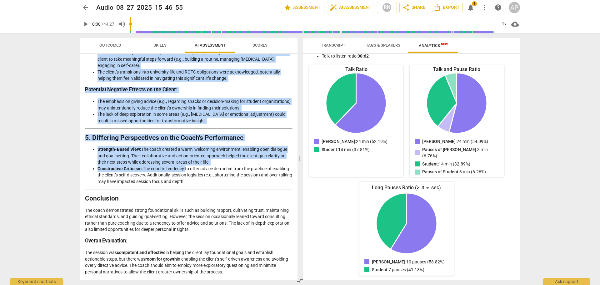
drag, startPoint x: 87, startPoint y: 72, endPoint x: 262, endPoint y: 274, distance: 267.3
click at [262, 274] on div "Disclaimer: AI can make mistakes. Consult a qualified mentor coach before actin…" at bounding box center [188, 167] width 217 height 226
copy div "Loremips Dolorsit am con Adipi’e Seddoeiu Temporincidi Utla etdolore magnaali e…"
click at [347, 50] on button "Transcript" at bounding box center [333, 45] width 50 height 15
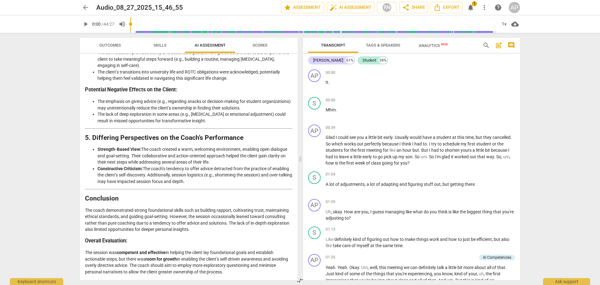
click at [485, 65] on div "[PERSON_NAME] 61% Student 39%" at bounding box center [411, 60] width 207 height 11
click at [448, 9] on span "Export" at bounding box center [446, 7] width 26 height 7
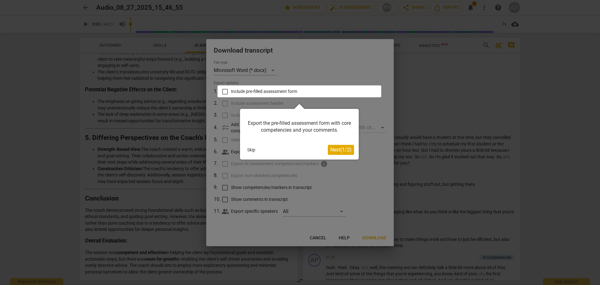
click at [254, 142] on div "Export the pre-filled assessment form with core competencies and your comments.…" at bounding box center [299, 134] width 119 height 51
click at [256, 152] on button "Skip" at bounding box center [251, 149] width 13 height 9
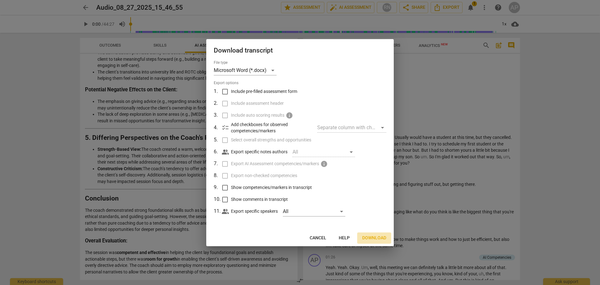
click at [381, 235] on span "Download" at bounding box center [374, 238] width 24 height 6
